Goal: Information Seeking & Learning: Learn about a topic

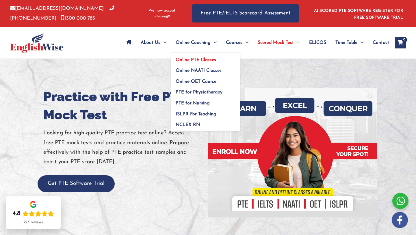
click at [192, 61] on span "Online PTE Classes" at bounding box center [196, 60] width 40 height 5
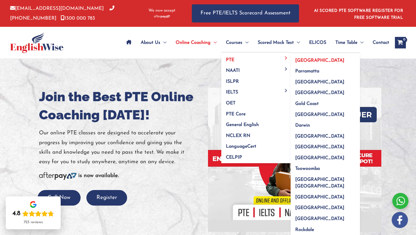
click at [305, 61] on span "[GEOGRAPHIC_DATA]" at bounding box center [319, 60] width 49 height 5
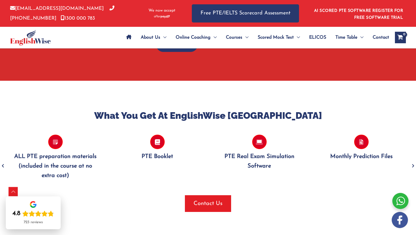
click at [412, 161] on icon "Next" at bounding box center [413, 166] width 6 height 14
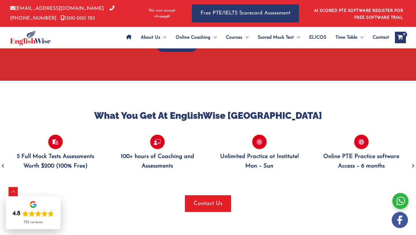
click at [412, 161] on icon "Next" at bounding box center [413, 166] width 6 height 14
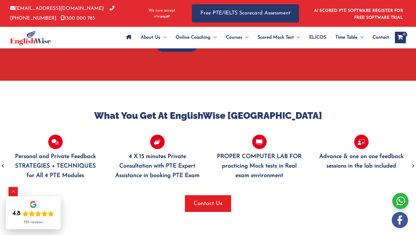
click at [411, 162] on icon "Next" at bounding box center [413, 166] width 6 height 14
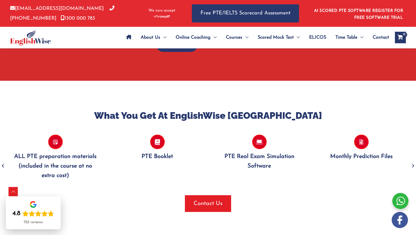
click at [412, 161] on icon "Next" at bounding box center [413, 166] width 6 height 14
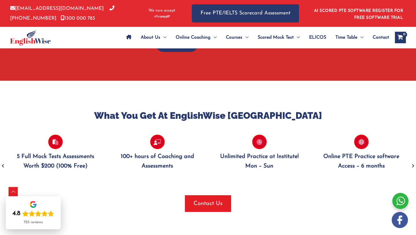
click at [412, 161] on icon "Next" at bounding box center [413, 166] width 6 height 14
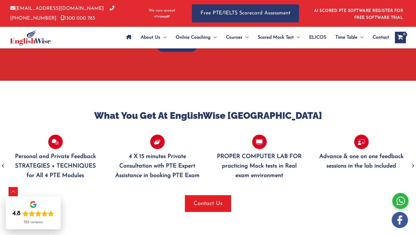
click at [412, 161] on icon "Next" at bounding box center [413, 166] width 6 height 14
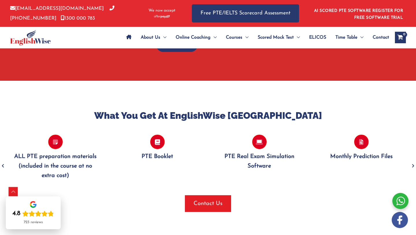
click at [412, 161] on icon "Next" at bounding box center [413, 166] width 6 height 14
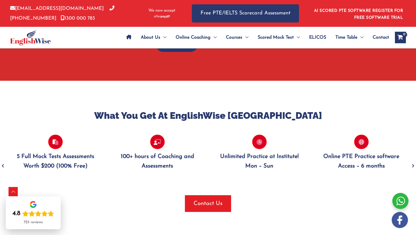
click at [412, 161] on icon "Next" at bounding box center [413, 166] width 6 height 14
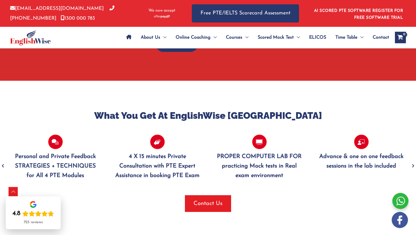
click at [412, 161] on icon "Next" at bounding box center [413, 166] width 6 height 14
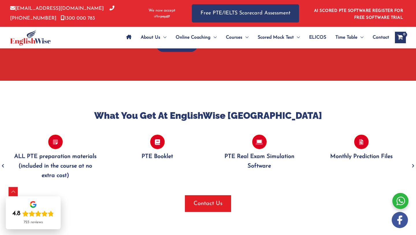
click at [385, 122] on div at bounding box center [208, 124] width 398 height 4
